Goal: Task Accomplishment & Management: Complete application form

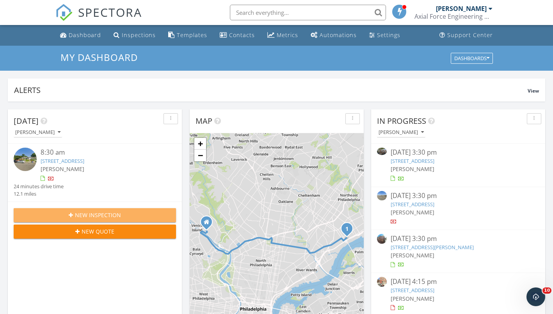
click at [91, 216] on span "New Inspection" at bounding box center [98, 215] width 46 height 8
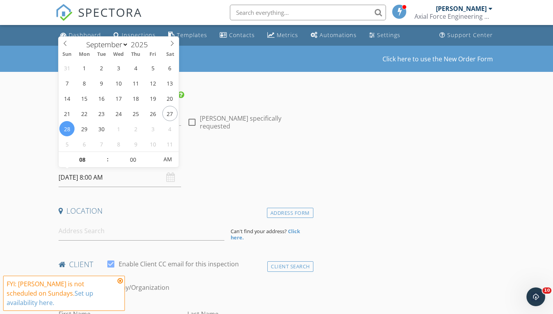
click at [96, 180] on input "09/28/2025 8:00 AM" at bounding box center [120, 177] width 123 height 19
type input "09/30/2025 8:00 AM"
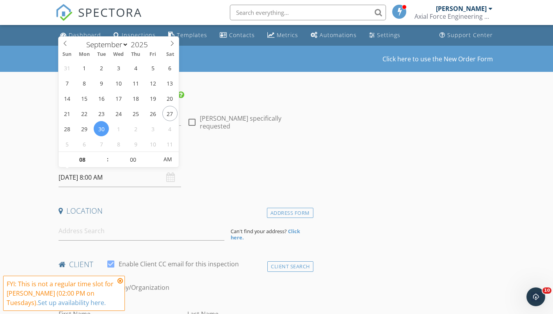
type input "09"
type input "09/30/2025 9:00 AM"
click at [102, 153] on span at bounding box center [103, 156] width 5 height 8
type input "10"
type input "09/30/2025 10:00 AM"
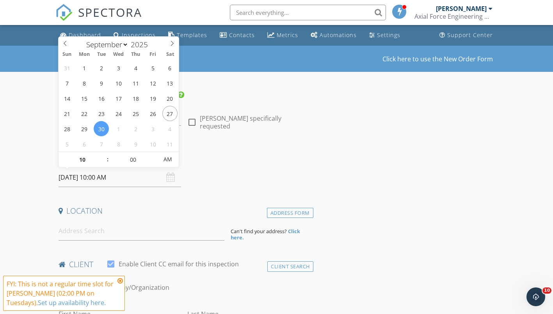
click at [102, 153] on span at bounding box center [103, 156] width 5 height 8
type input "11"
type input "09/30/2025 11:00 AM"
click at [102, 153] on span at bounding box center [103, 156] width 5 height 8
type input "12"
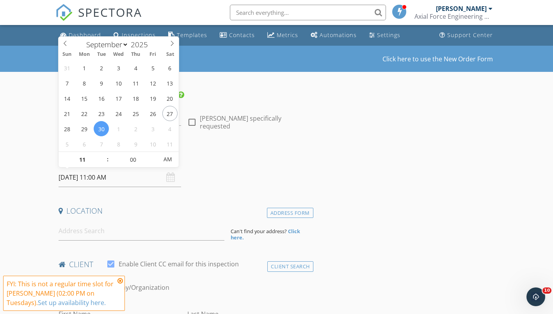
type input "09/30/2025 12:00 PM"
click at [102, 153] on span at bounding box center [103, 156] width 5 height 8
type input "01"
type input "09/30/2025 1:00 PM"
click at [102, 153] on span at bounding box center [103, 156] width 5 height 8
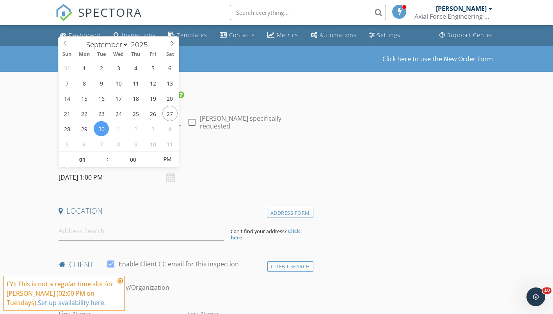
type input "02"
type input "09/30/2025 2:00 PM"
click at [102, 153] on span at bounding box center [103, 156] width 5 height 8
click at [247, 160] on h4 "Date/Time" at bounding box center [185, 157] width 252 height 10
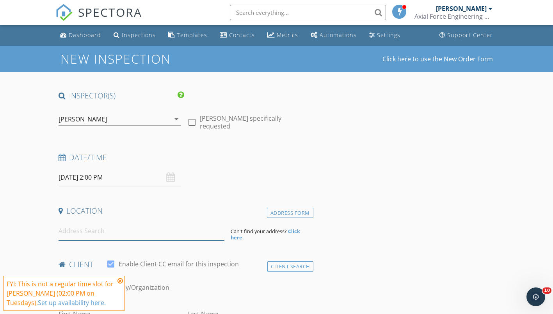
click at [104, 233] on input at bounding box center [142, 230] width 166 height 19
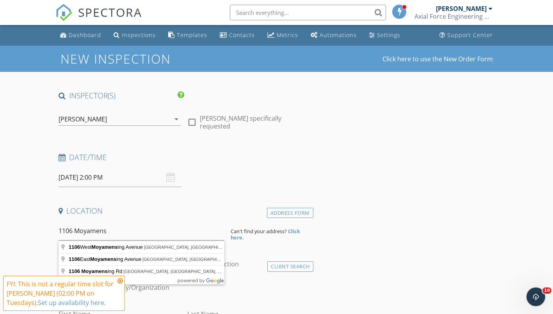
type input "1106 West Moyamensing Avenue, Philadelphia, PA, USA"
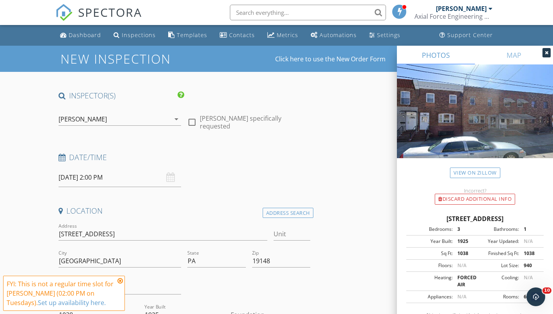
click at [120, 281] on icon at bounding box center [119, 280] width 5 height 6
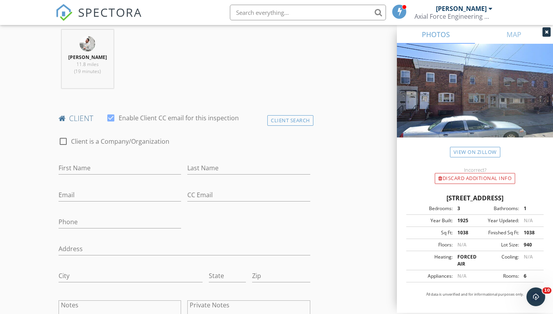
scroll to position [354, 0]
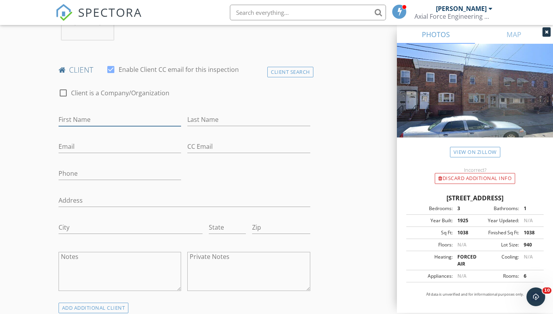
click at [120, 122] on input "First Name" at bounding box center [120, 119] width 123 height 13
type input "z"
type input "Zhong"
type input "Wang"
click at [87, 146] on input "Email" at bounding box center [120, 146] width 123 height 13
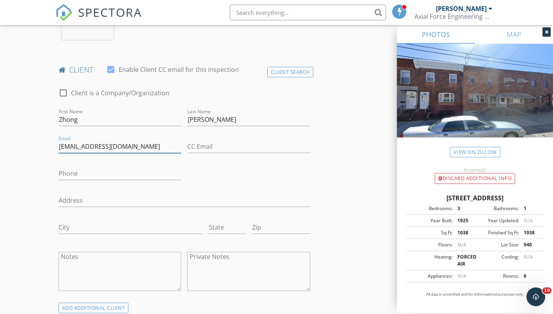
type input "zwang1189@gmail.com"
click at [129, 179] on input "Phone" at bounding box center [120, 173] width 123 height 13
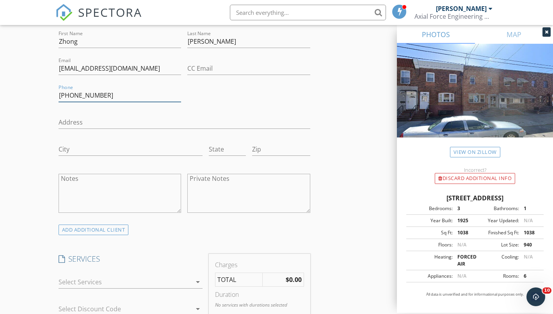
scroll to position [510, 0]
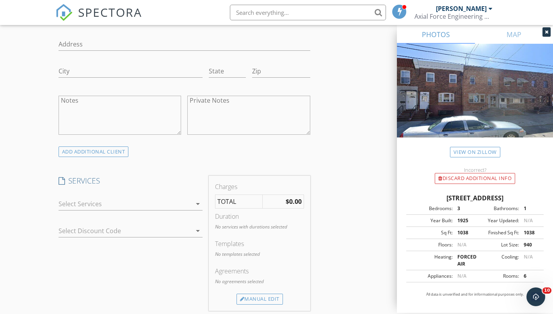
type input "267-467-0511"
click at [198, 204] on icon "arrow_drop_down" at bounding box center [197, 203] width 9 height 9
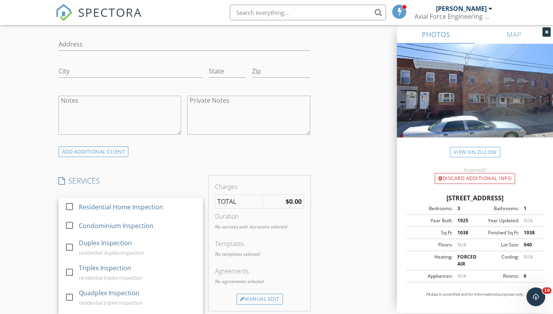
drag, startPoint x: 69, startPoint y: 206, endPoint x: 80, endPoint y: 206, distance: 10.1
click at [69, 206] on div at bounding box center [69, 206] width 13 height 13
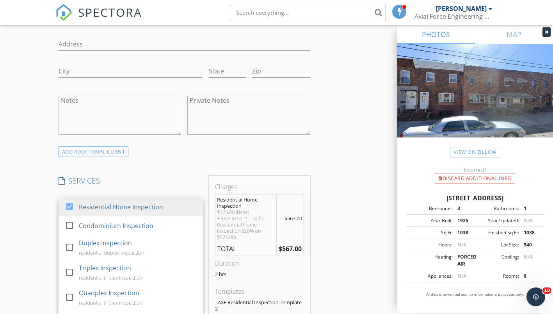
click at [270, 159] on div "INSPECTOR(S) check_box Joe Yeager PRIMARY Joe Yeager arrow_drop_down check_box_…" at bounding box center [184, 245] width 258 height 1330
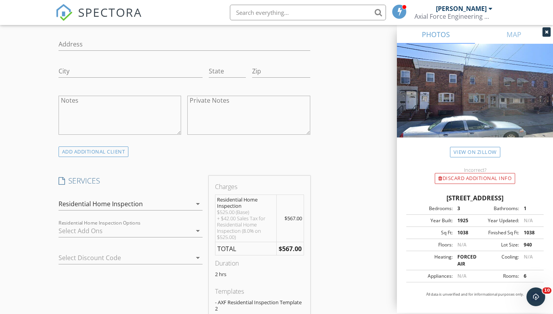
scroll to position [588, 0]
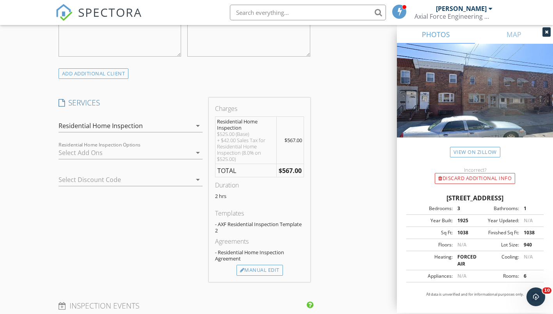
click at [197, 154] on icon "arrow_drop_down" at bounding box center [197, 152] width 9 height 9
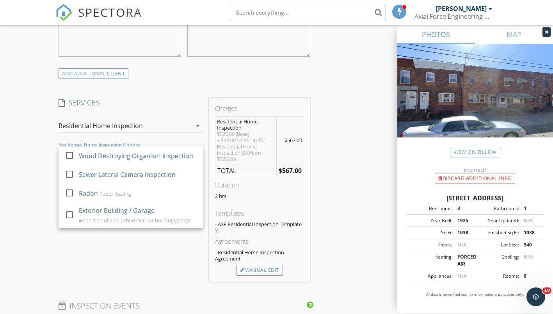
click at [69, 156] on div at bounding box center [69, 155] width 13 height 13
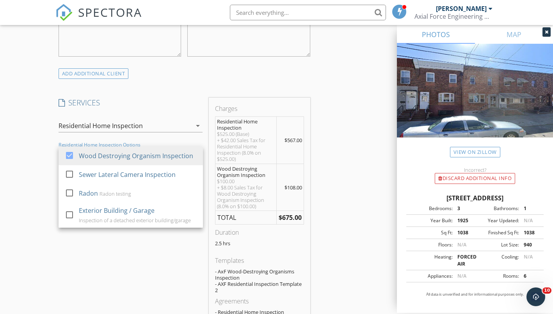
click at [68, 192] on div at bounding box center [69, 192] width 13 height 13
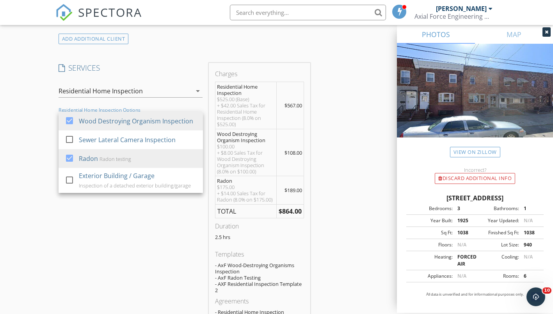
scroll to position [627, 0]
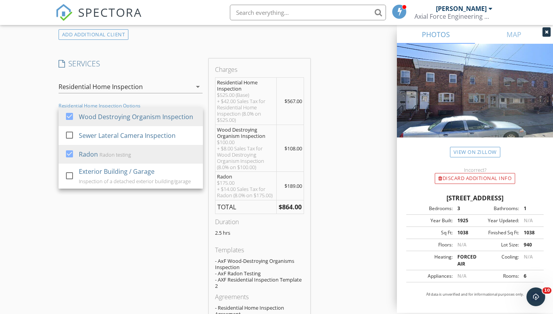
click at [343, 192] on div "INSPECTOR(S) check_box Joe Yeager PRIMARY Joe Yeager arrow_drop_down check_box_…" at bounding box center [276, 207] width 443 height 1489
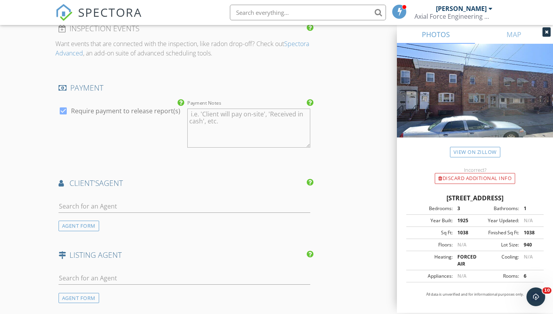
scroll to position [1056, 0]
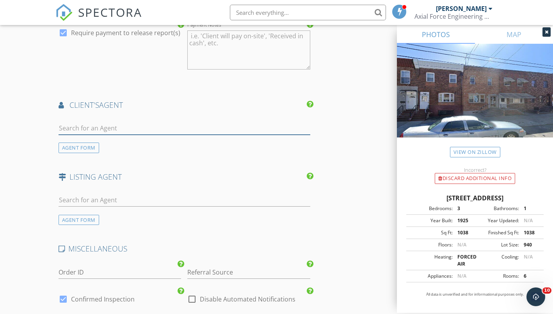
click at [130, 131] on input "text" at bounding box center [185, 128] width 252 height 13
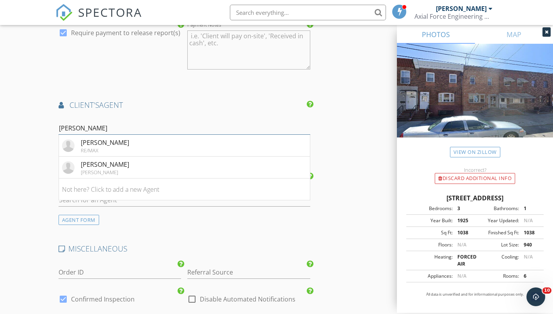
type input "edward"
click at [128, 170] on li "Edward Hackett Keller Williams" at bounding box center [184, 168] width 251 height 22
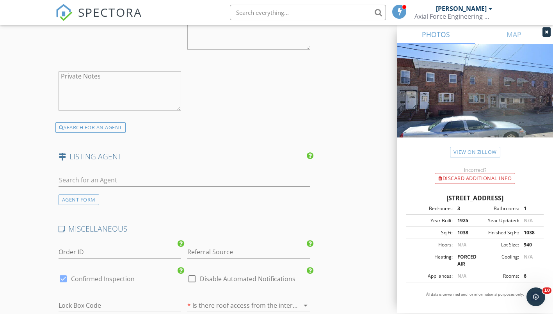
scroll to position [1330, 0]
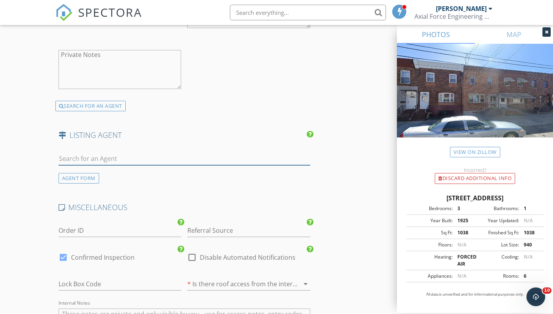
click at [119, 157] on input "text" at bounding box center [185, 158] width 252 height 13
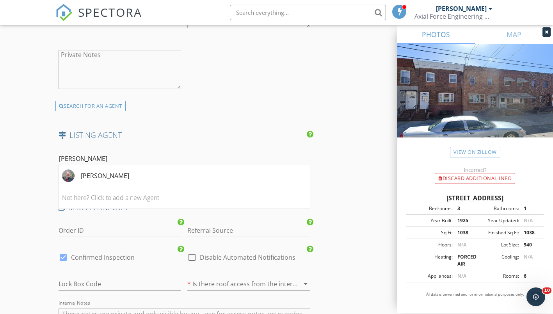
click at [94, 155] on input "Michael" at bounding box center [185, 158] width 252 height 13
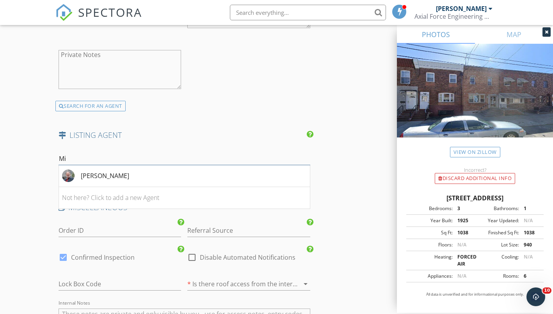
type input "M"
click at [80, 178] on div "AGENT FORM" at bounding box center [79, 178] width 41 height 11
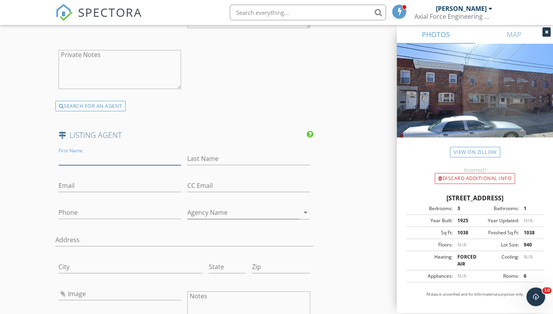
click at [101, 157] on input "First Name" at bounding box center [120, 158] width 123 height 13
type input "Michael"
type input "P"
type input "r"
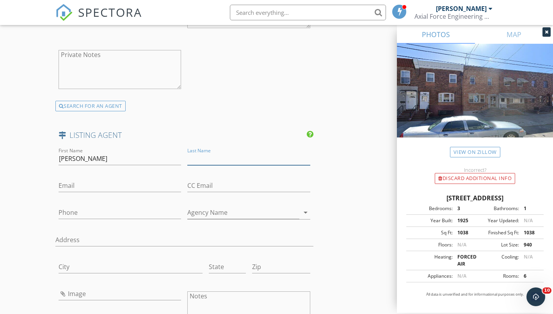
type input "r"
type input "T"
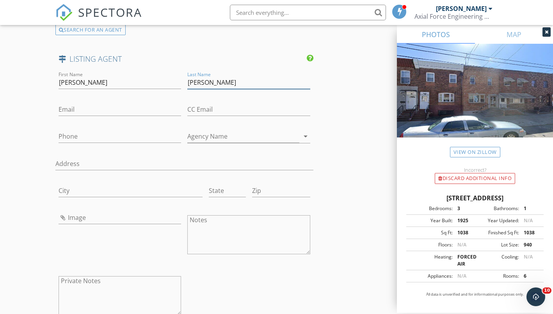
scroll to position [1408, 0]
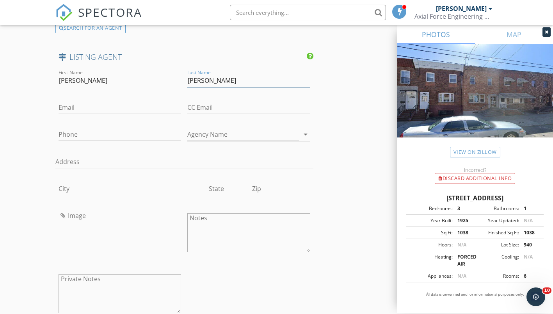
type input "Rhoades"
click at [112, 133] on input "Phone" at bounding box center [120, 134] width 123 height 13
paste input "267-257-3185"
type input "267-257-3185"
click at [252, 135] on input "Agency Name" at bounding box center [243, 134] width 112 height 13
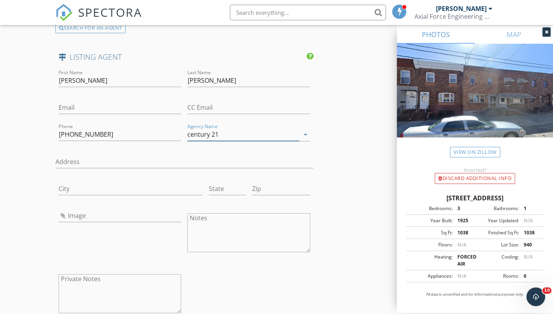
click at [190, 135] on input "century 21" at bounding box center [243, 134] width 112 height 13
type input "Century 21"
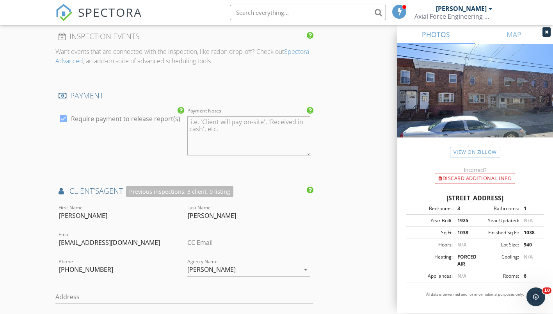
scroll to position [976, 0]
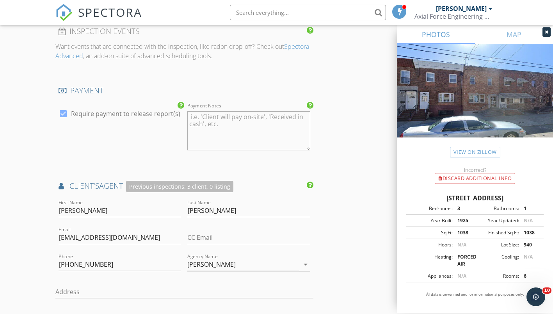
click at [64, 114] on div at bounding box center [63, 113] width 13 height 13
checkbox input "false"
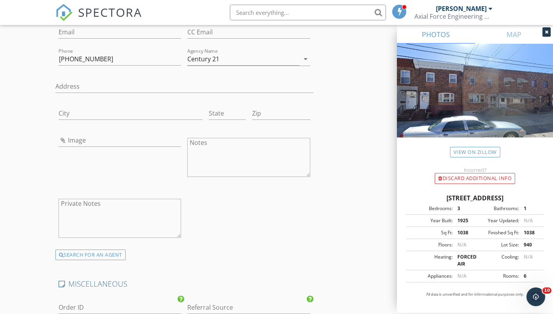
scroll to position [1745, 0]
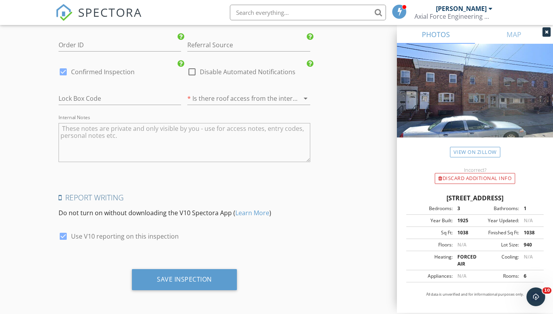
click at [196, 280] on div "Save Inspection" at bounding box center [184, 279] width 55 height 8
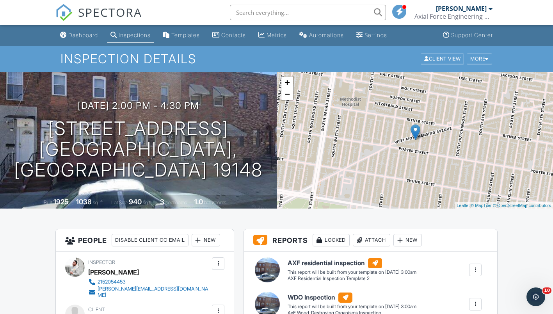
click at [84, 35] on div "Dashboard" at bounding box center [83, 35] width 30 height 7
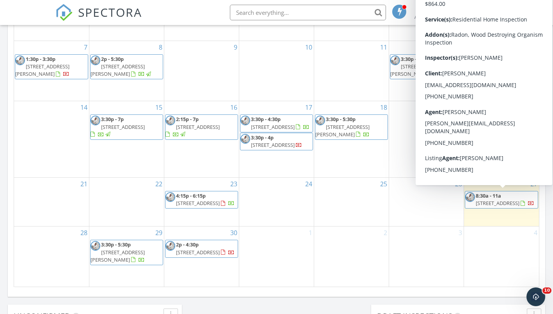
click at [502, 202] on span "6526 Keystone St, Philadelphia 19135" at bounding box center [498, 202] width 44 height 7
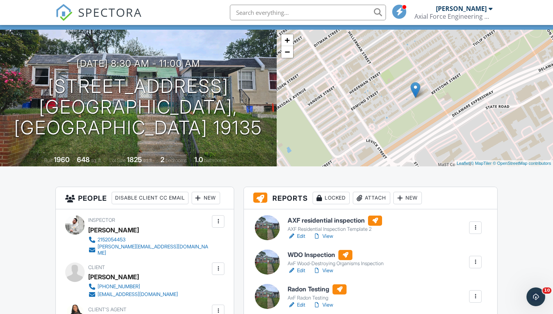
scroll to position [41, 0]
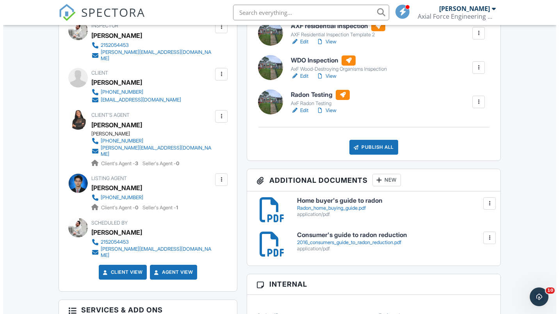
scroll to position [275, 0]
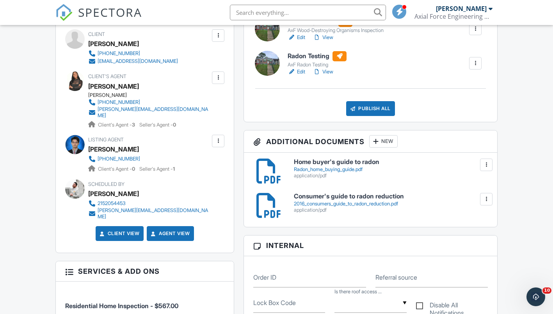
click at [398, 140] on div "New" at bounding box center [383, 141] width 28 height 12
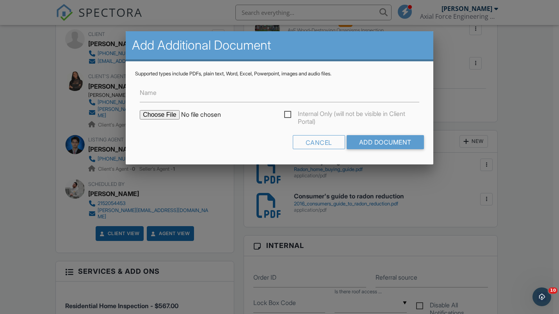
click at [167, 116] on input "file" at bounding box center [206, 114] width 133 height 9
type input "C:\fakepath\6526-Keystone-St202509271429.pdf"
click at [384, 140] on input "Add Document" at bounding box center [385, 142] width 77 height 14
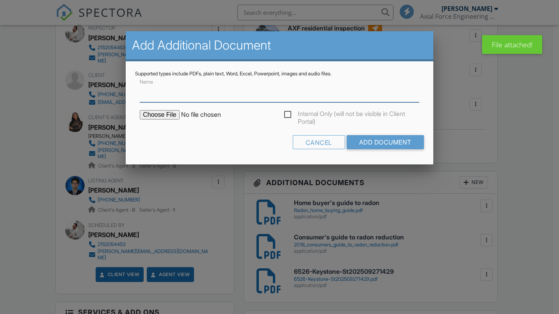
scroll to position [234, 0]
click at [165, 113] on input "file" at bounding box center [206, 114] width 133 height 9
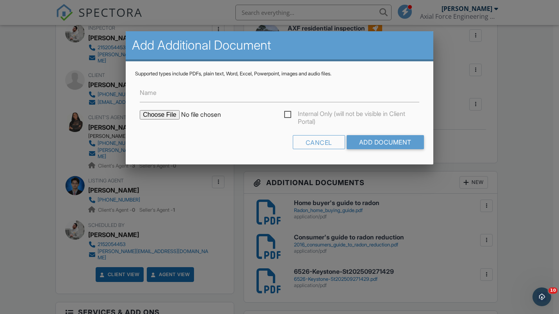
scroll to position [0, 0]
type input "C:\fakepath\6526-Keystone-st202509271425.pdf"
click at [382, 142] on input "Add Document" at bounding box center [385, 142] width 77 height 14
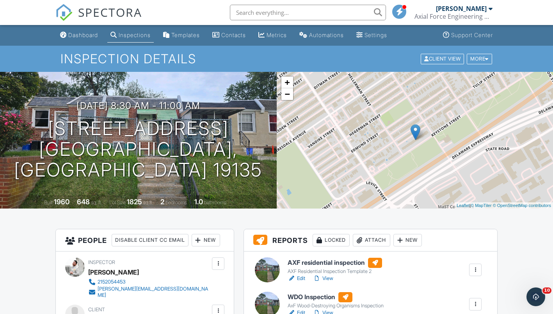
click at [84, 34] on div "Dashboard" at bounding box center [83, 35] width 30 height 7
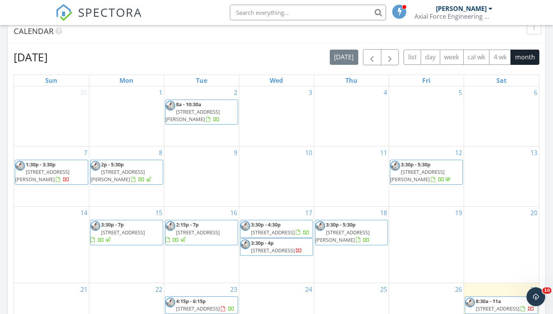
scroll to position [429, 0]
